Goal: Transaction & Acquisition: Book appointment/travel/reservation

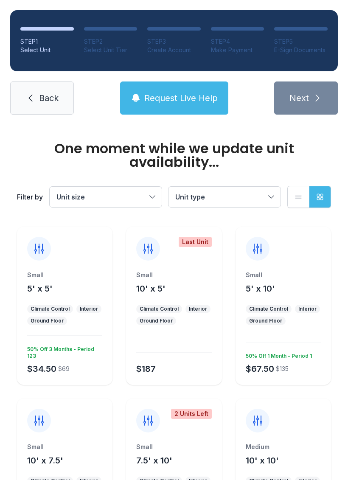
click at [39, 247] on icon at bounding box center [39, 248] width 8 height 9
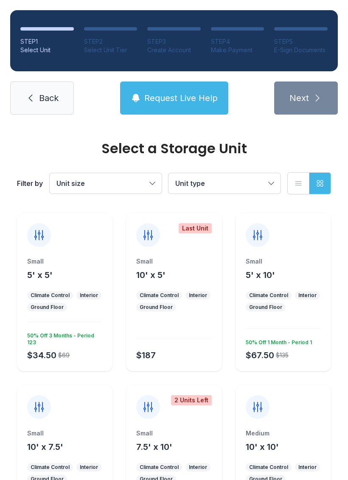
click at [41, 243] on div at bounding box center [39, 235] width 24 height 24
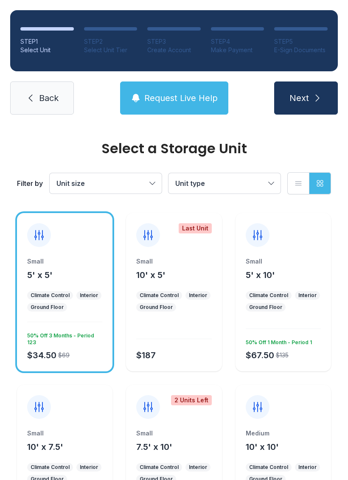
click at [311, 89] on button "Next" at bounding box center [306, 98] width 64 height 33
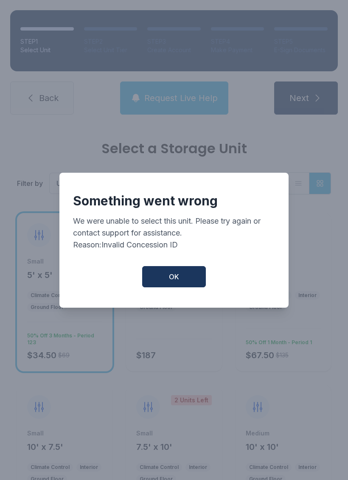
click at [194, 274] on button "OK" at bounding box center [174, 276] width 64 height 21
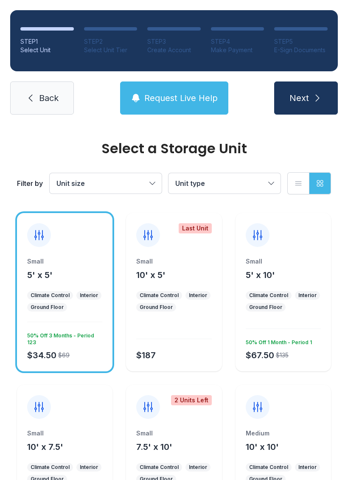
click at [313, 98] on icon "submit" at bounding box center [318, 98] width 10 height 10
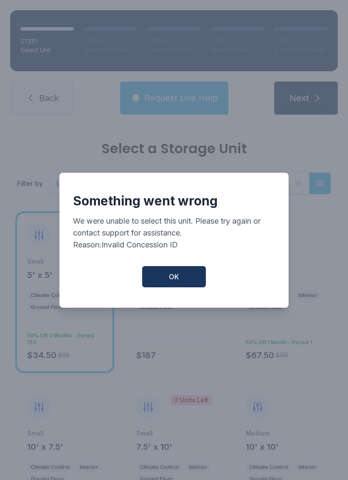
click at [188, 275] on button "OK" at bounding box center [174, 276] width 64 height 21
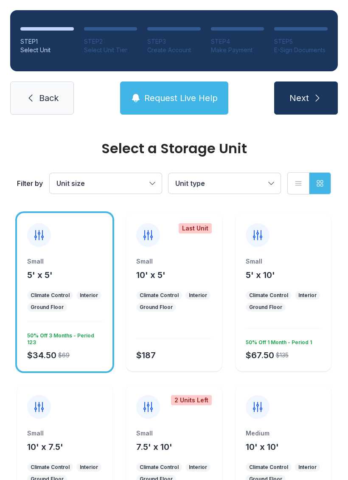
click at [43, 96] on span "Back" at bounding box center [49, 98] width 20 height 12
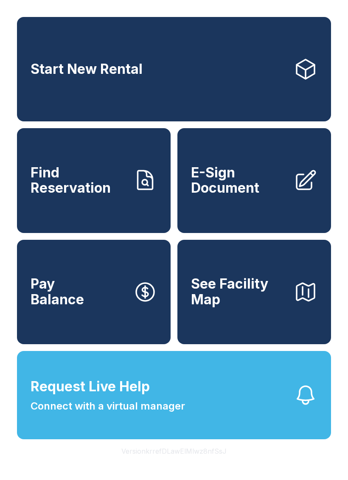
click at [246, 308] on span "See Facility Map" at bounding box center [239, 292] width 96 height 31
click at [207, 77] on link "Start New Rental" at bounding box center [174, 69] width 314 height 104
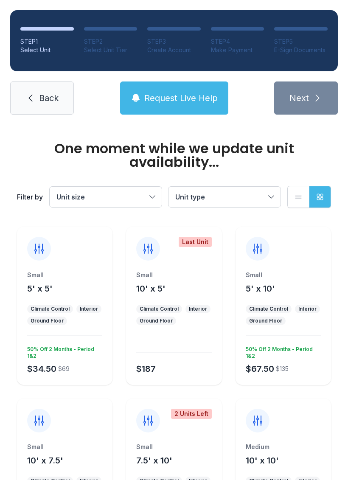
click at [149, 248] on icon at bounding box center [148, 248] width 8 height 9
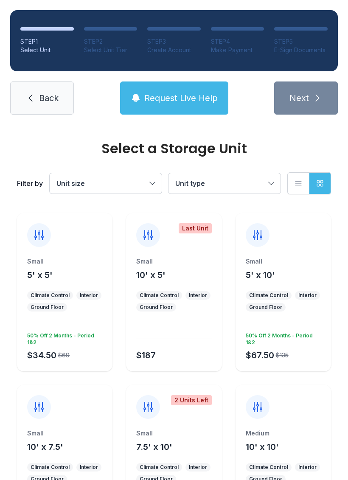
click at [155, 244] on div at bounding box center [148, 235] width 24 height 24
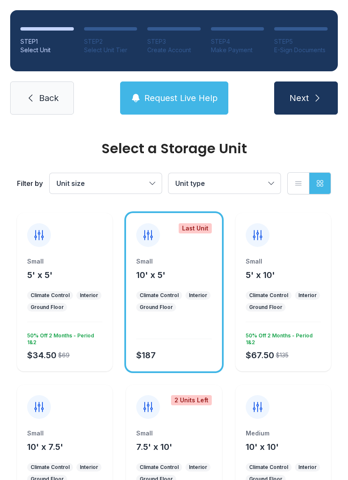
click at [310, 108] on button "Next" at bounding box center [306, 98] width 64 height 33
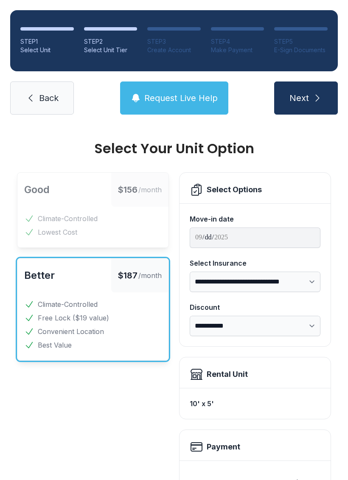
click at [51, 100] on span "Back" at bounding box center [49, 98] width 20 height 12
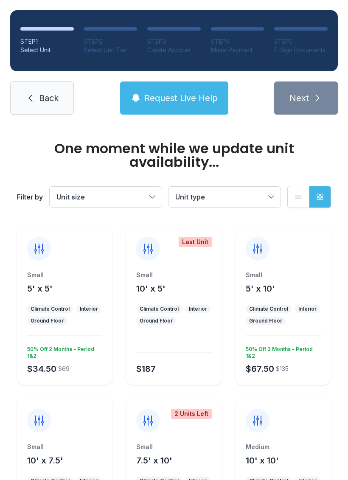
click at [42, 251] on icon at bounding box center [39, 248] width 8 height 9
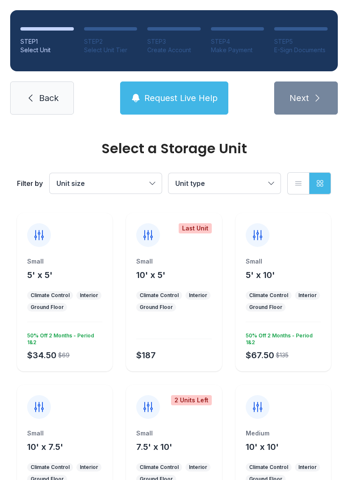
click at [43, 233] on icon at bounding box center [39, 235] width 8 height 9
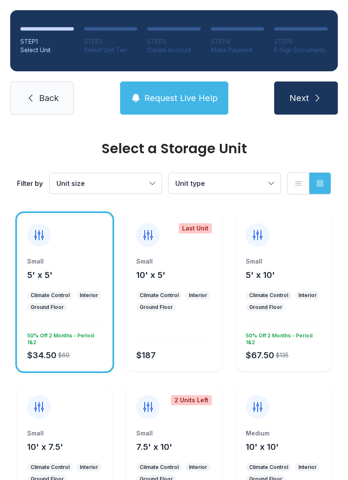
click at [308, 98] on span "Next" at bounding box center [300, 98] width 20 height 12
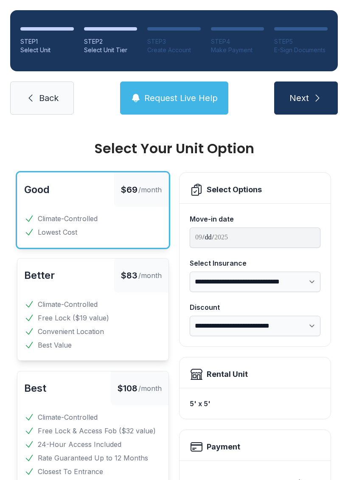
click at [311, 91] on button "Next" at bounding box center [306, 98] width 64 height 33
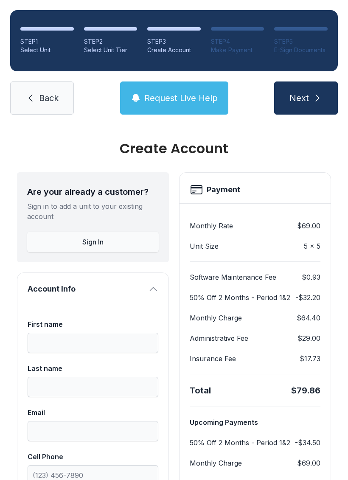
scroll to position [-2, 0]
click at [49, 95] on span "Back" at bounding box center [49, 98] width 20 height 12
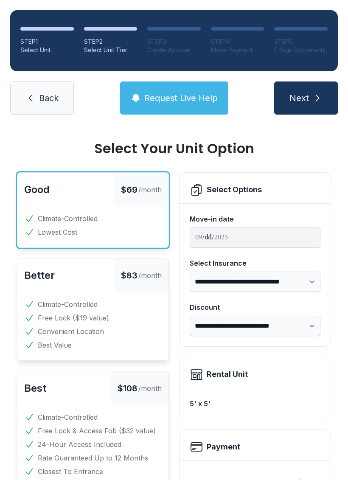
click at [40, 93] on span "Back" at bounding box center [49, 98] width 20 height 12
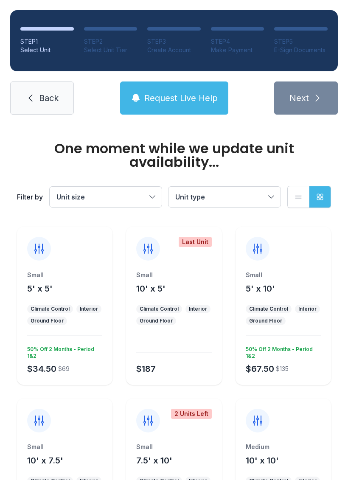
click at [49, 94] on span "Back" at bounding box center [49, 98] width 20 height 12
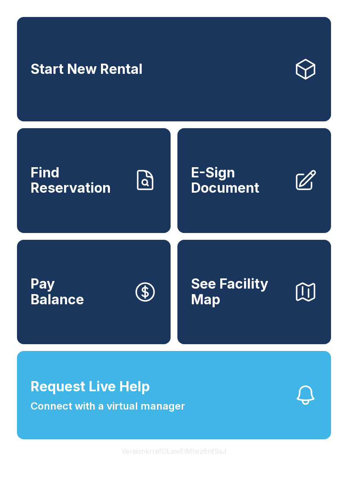
click at [117, 77] on span "Start New Rental" at bounding box center [87, 70] width 112 height 16
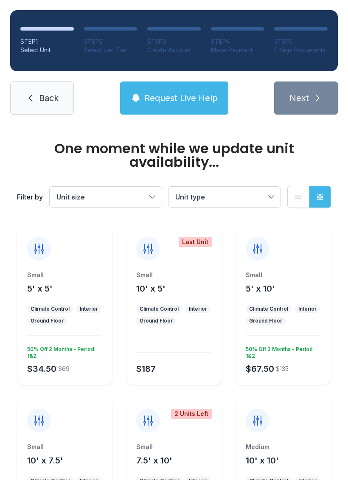
click at [38, 249] on icon at bounding box center [39, 249] width 14 height 14
click at [42, 256] on div at bounding box center [39, 249] width 24 height 24
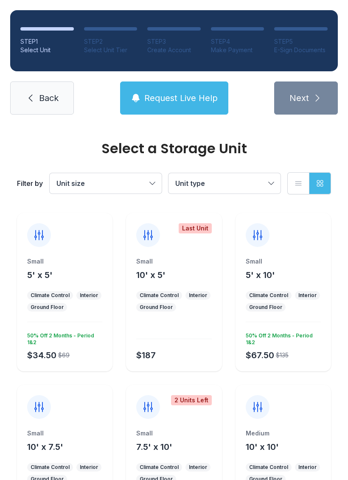
click at [40, 242] on icon at bounding box center [39, 236] width 14 height 14
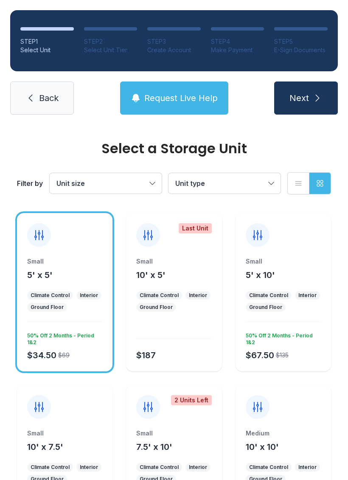
click at [299, 101] on span "Next" at bounding box center [300, 98] width 20 height 12
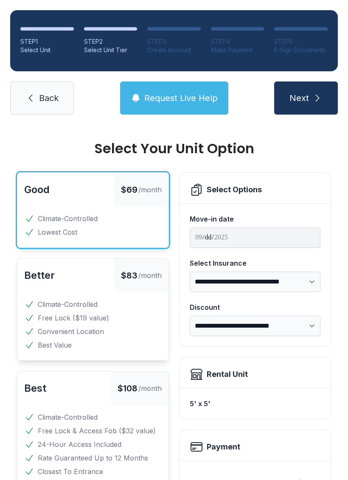
click at [46, 109] on link "Back" at bounding box center [42, 98] width 64 height 33
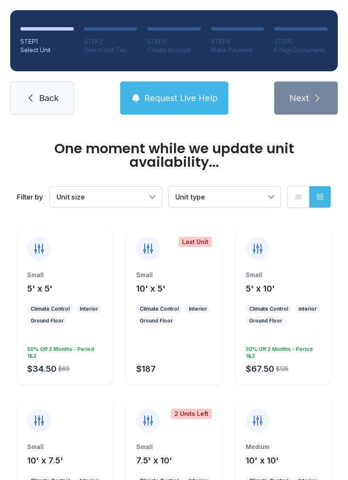
click at [58, 98] on span "Back" at bounding box center [49, 98] width 20 height 12
